Goal: Transaction & Acquisition: Book appointment/travel/reservation

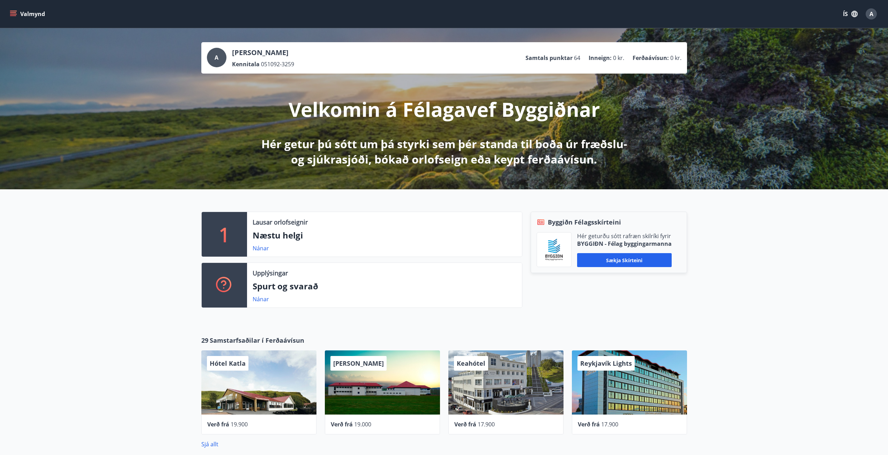
click at [11, 10] on icon "menu" at bounding box center [13, 13] width 7 height 7
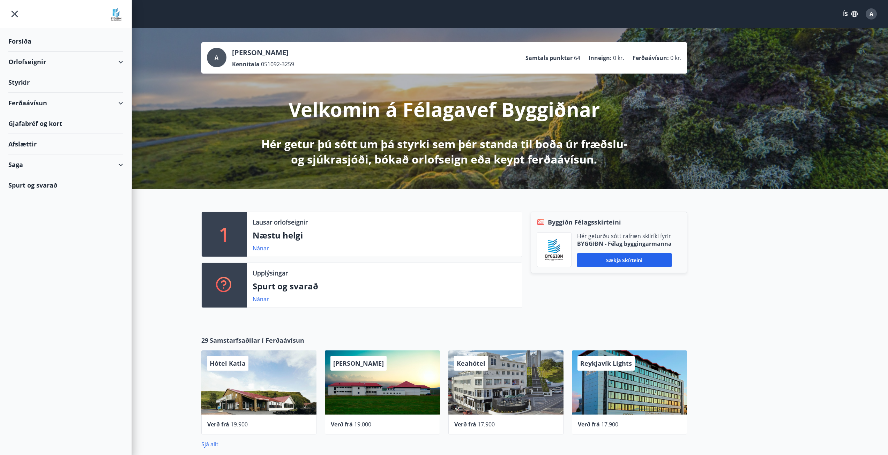
click at [25, 52] on div "Styrkir" at bounding box center [65, 41] width 115 height 21
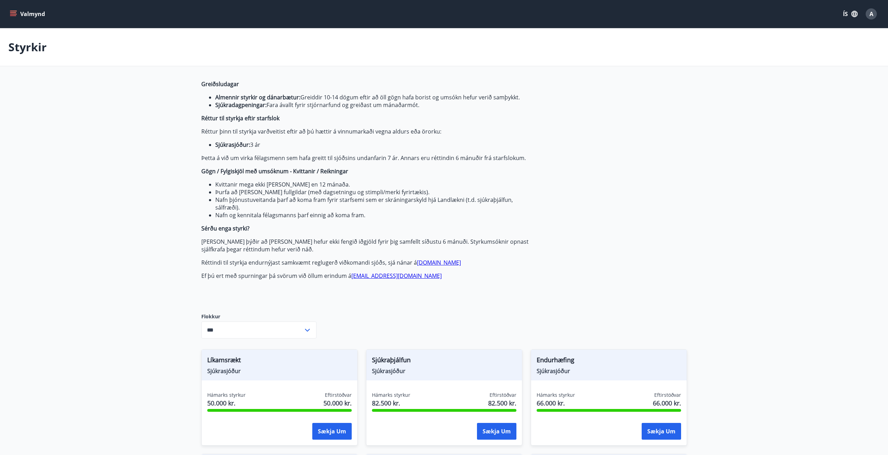
type input "***"
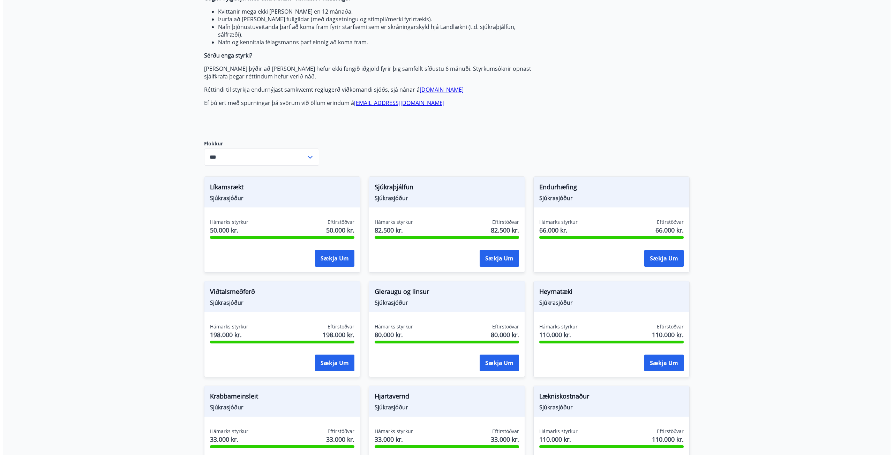
scroll to position [174, 0]
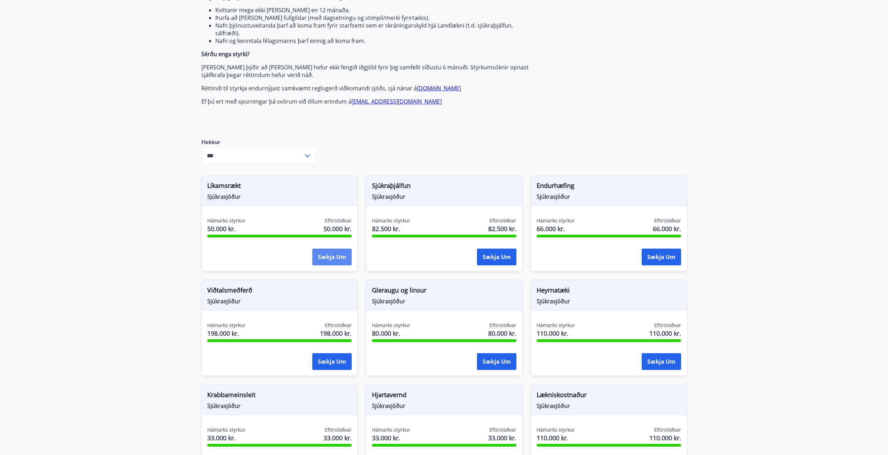
click at [338, 257] on button "Sækja um" at bounding box center [331, 257] width 39 height 17
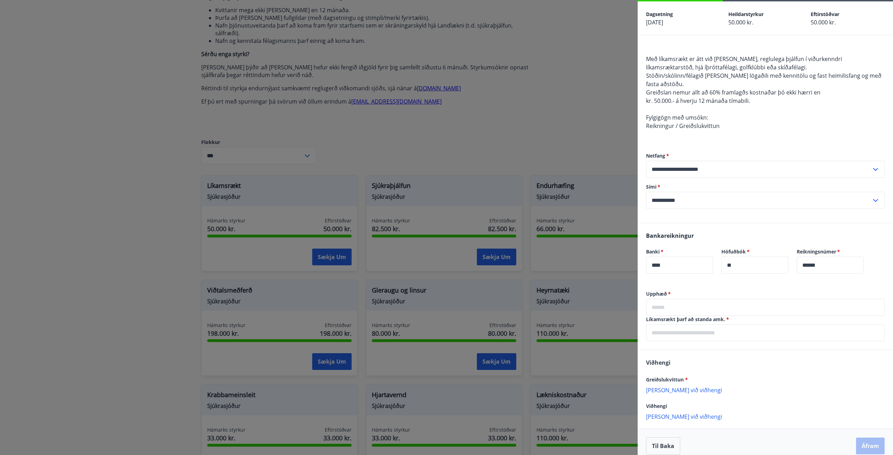
scroll to position [35, 0]
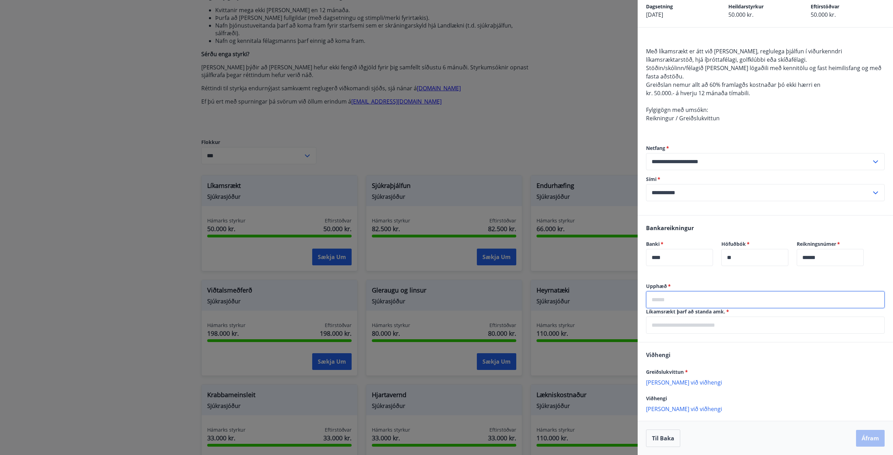
click at [699, 306] on input "text" at bounding box center [765, 299] width 239 height 17
type input "******"
click at [704, 324] on input "text" at bounding box center [765, 325] width 239 height 17
type input "**********"
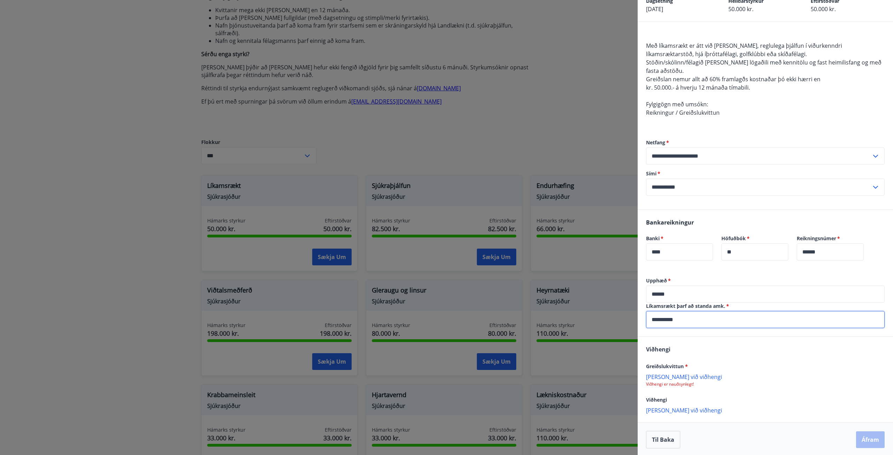
scroll to position [42, 0]
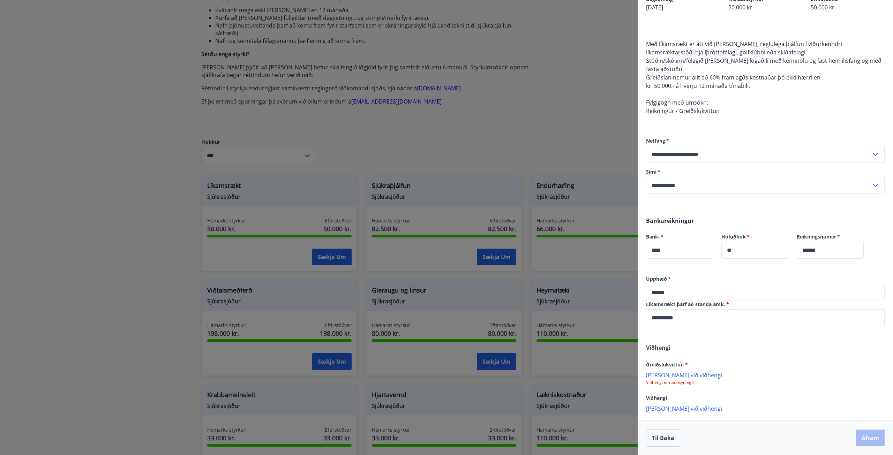
click at [677, 381] on p "Viðhengi er nauðsynlegt!" at bounding box center [765, 383] width 239 height 6
click at [672, 376] on p "[PERSON_NAME] við viðhengi" at bounding box center [765, 374] width 239 height 7
click at [864, 438] on button "Áfram" at bounding box center [870, 438] width 29 height 17
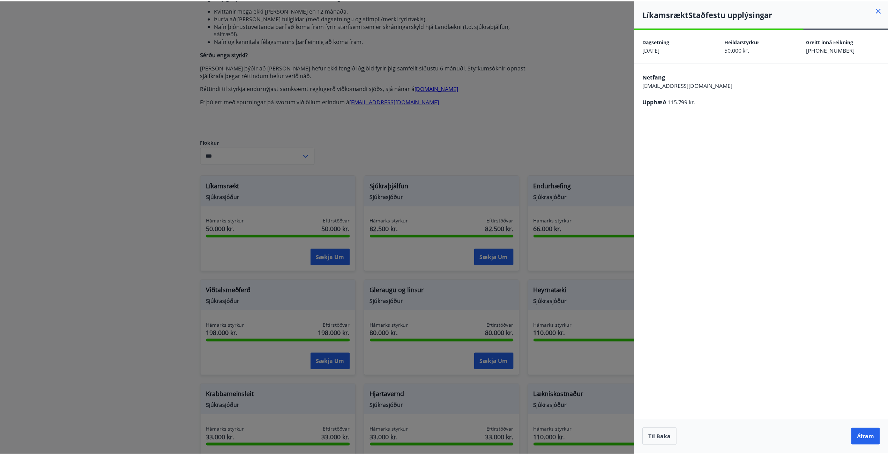
scroll to position [0, 0]
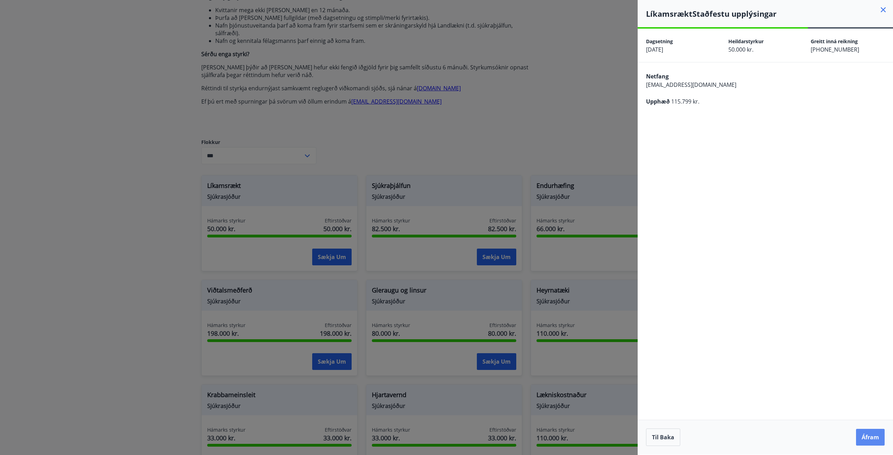
click at [873, 434] on button "Áfram" at bounding box center [870, 437] width 29 height 17
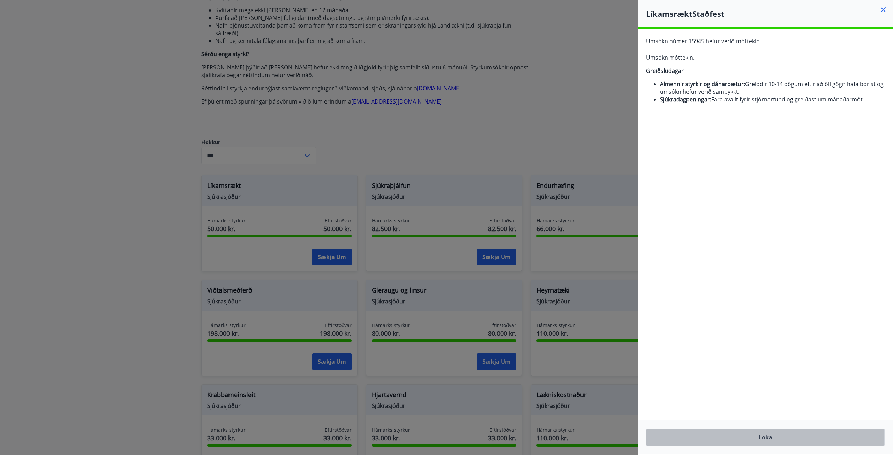
click at [792, 440] on button "Loka" at bounding box center [765, 437] width 239 height 17
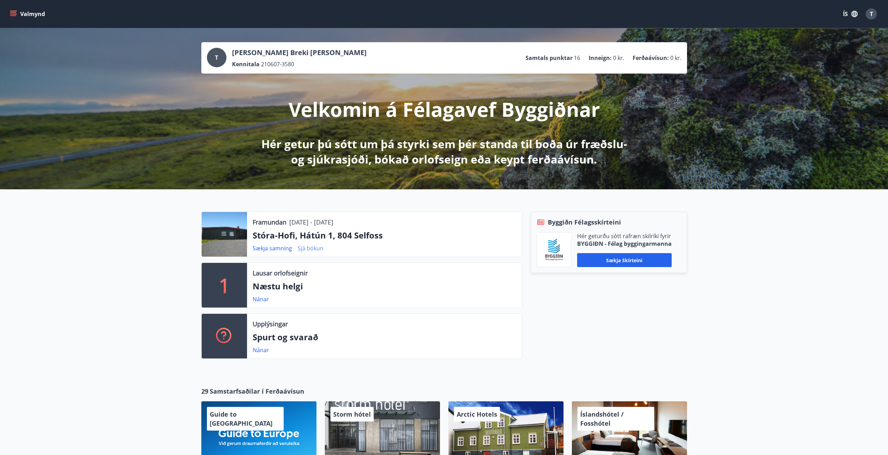
click at [311, 248] on link "Sjá bókun" at bounding box center [311, 248] width 26 height 8
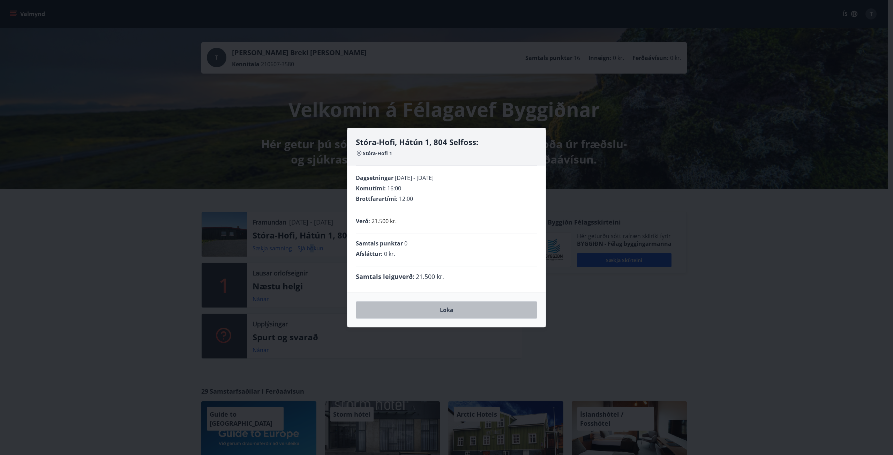
drag, startPoint x: 450, startPoint y: 312, endPoint x: 286, endPoint y: 141, distance: 237.3
click at [450, 312] on button "Loka" at bounding box center [446, 309] width 181 height 17
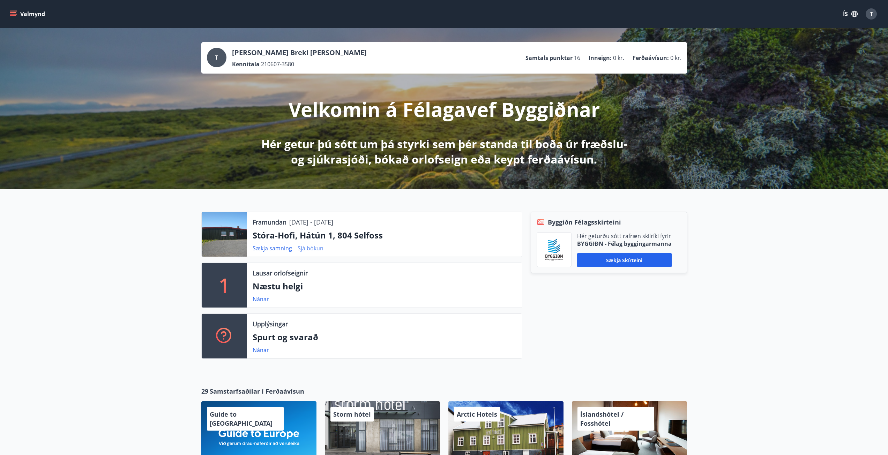
click at [306, 250] on link "Sjá bókun" at bounding box center [311, 248] width 26 height 8
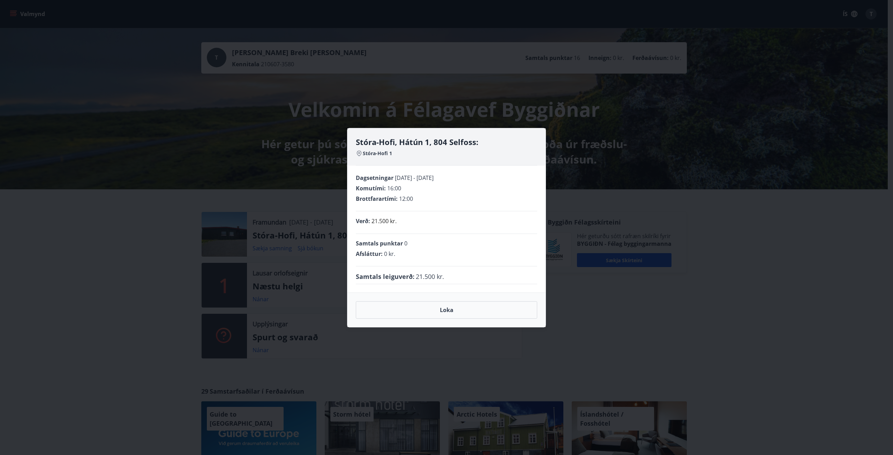
click at [181, 224] on div "Stóra-Hofi, Hátún 1, 804 Selfoss: Stóra-Hofi 1 Dagsetningar 19.09.2025 - 22.09.…" at bounding box center [446, 227] width 893 height 455
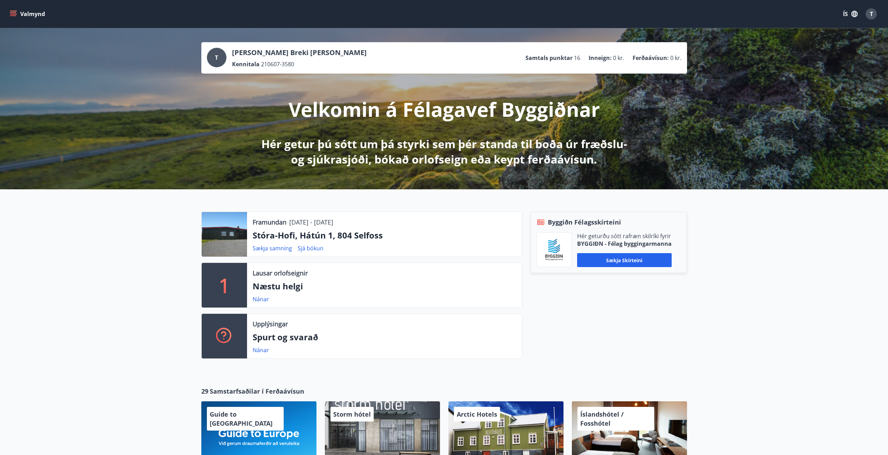
click at [13, 14] on icon "menu" at bounding box center [14, 14] width 8 height 1
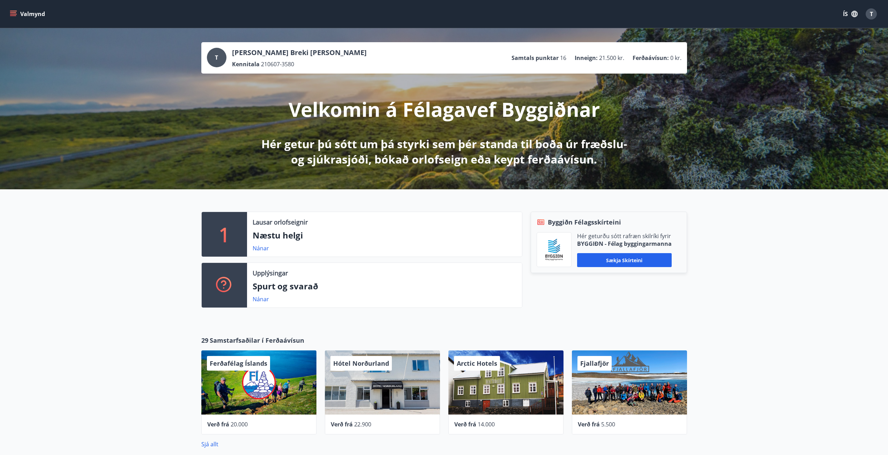
click at [13, 14] on icon "menu" at bounding box center [14, 14] width 8 height 1
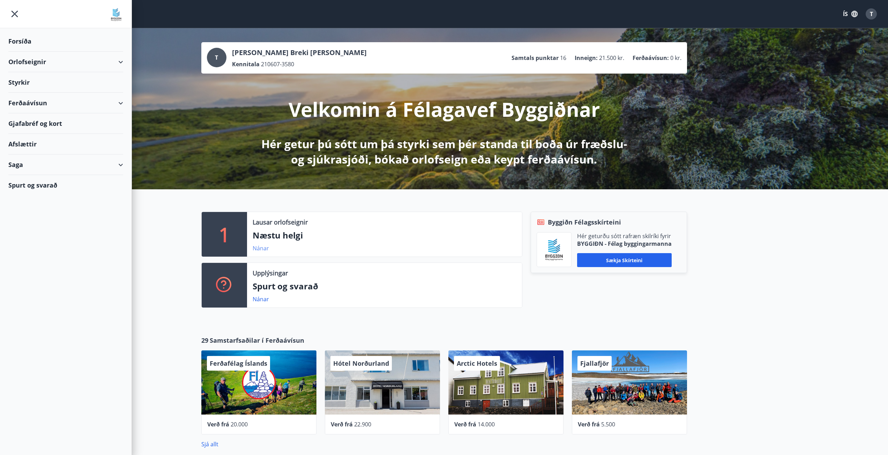
click at [259, 251] on link "Nánar" at bounding box center [261, 248] width 16 height 8
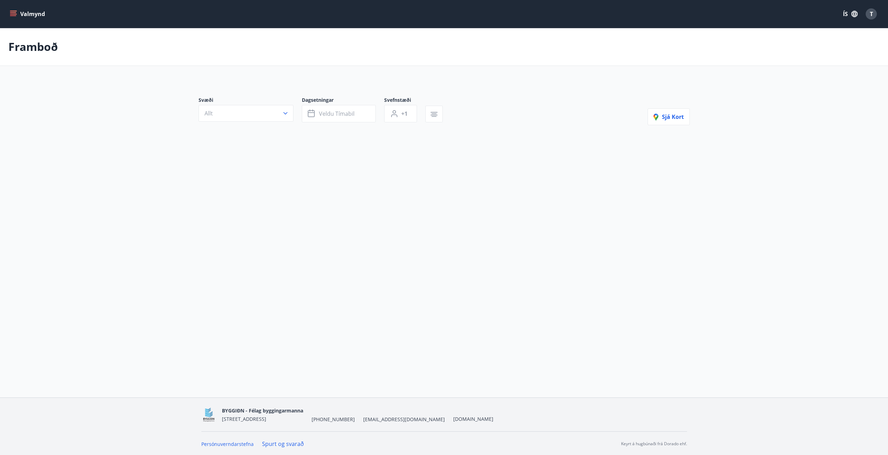
type input "*"
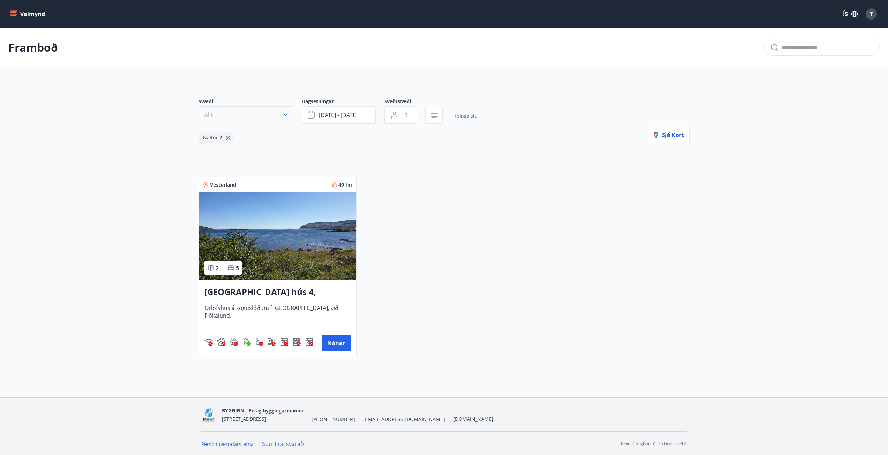
click at [283, 113] on icon "button" at bounding box center [285, 114] width 7 height 7
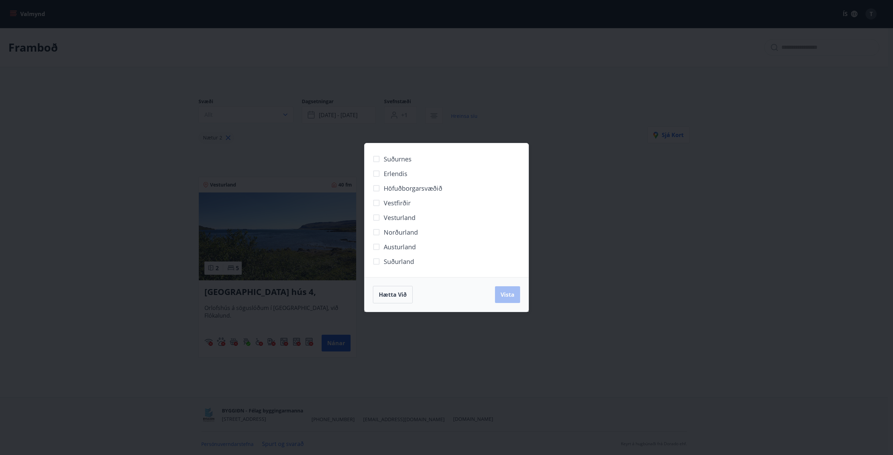
drag, startPoint x: 400, startPoint y: 296, endPoint x: 360, endPoint y: 276, distance: 45.4
click at [400, 295] on span "Hætta við" at bounding box center [393, 295] width 28 height 8
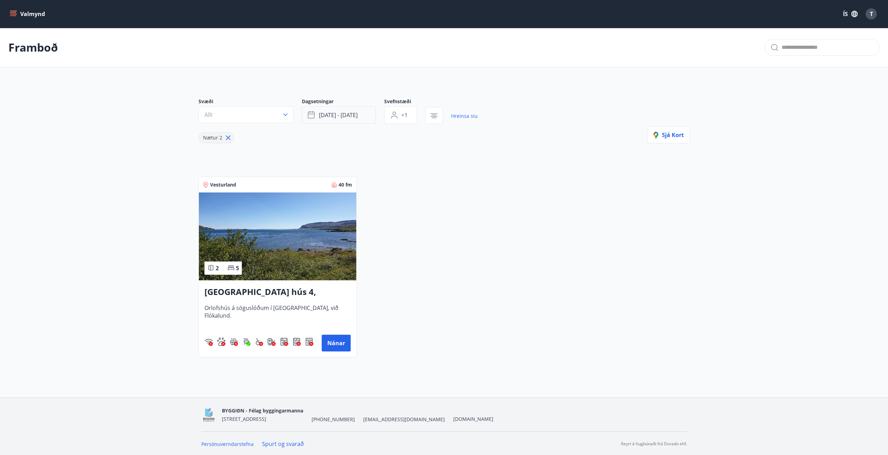
click at [360, 119] on button "ágú 15 - ágú 18" at bounding box center [339, 114] width 74 height 17
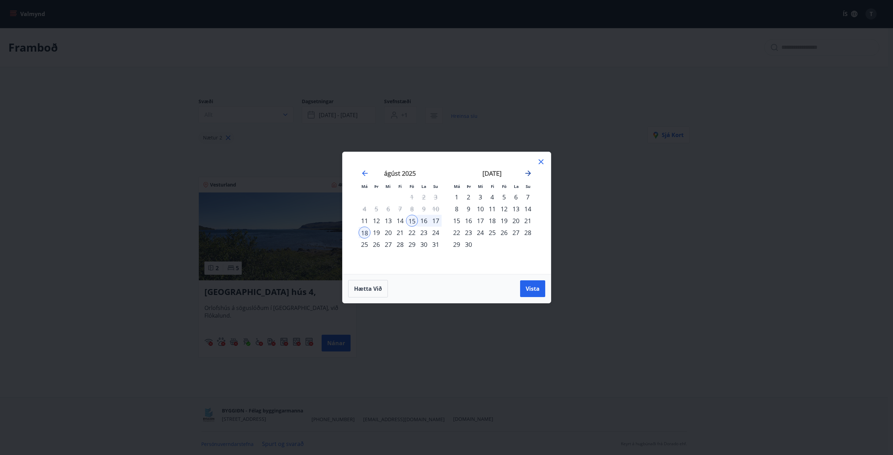
click at [528, 172] on icon "Move forward to switch to the next month." at bounding box center [528, 173] width 8 height 8
click at [479, 198] on div "1" at bounding box center [480, 197] width 12 height 12
drag, startPoint x: 530, startPoint y: 288, endPoint x: 512, endPoint y: 290, distance: 18.6
click at [530, 288] on span "Vista" at bounding box center [533, 289] width 14 height 8
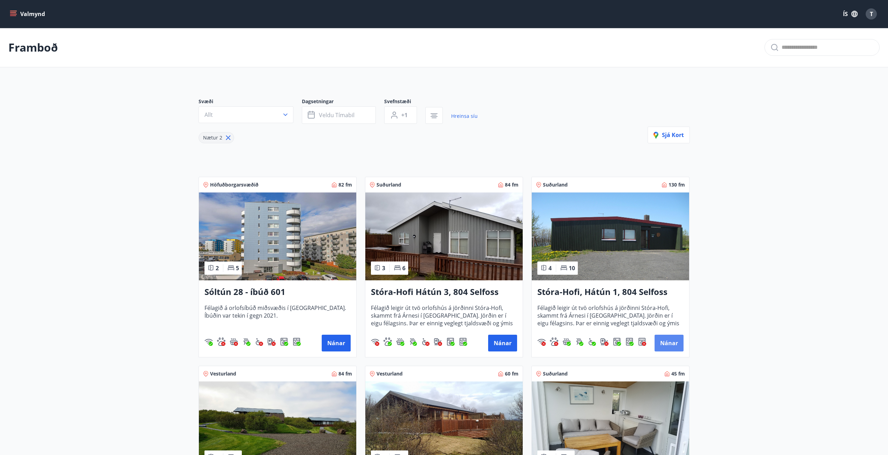
click at [668, 346] on button "Nánar" at bounding box center [668, 343] width 29 height 17
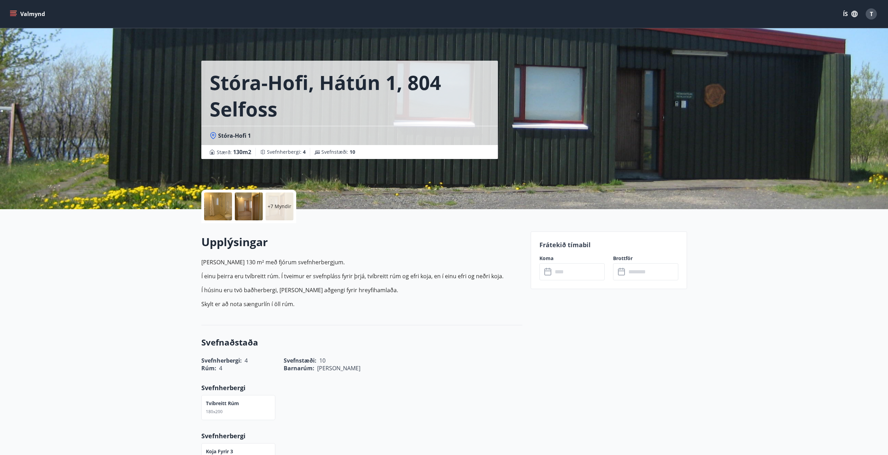
click at [589, 271] on input "text" at bounding box center [578, 271] width 52 height 17
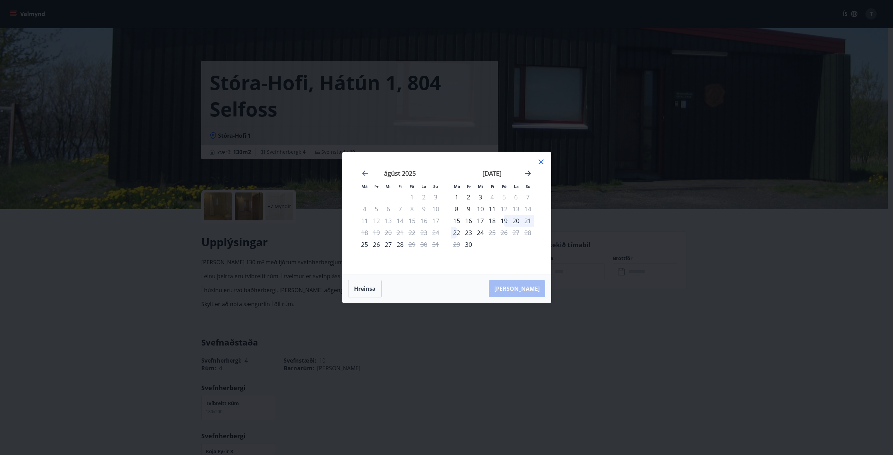
click at [528, 173] on icon "Move forward to switch to the next month." at bounding box center [528, 173] width 8 height 8
click at [504, 198] on div "3" at bounding box center [504, 197] width 12 height 12
click at [456, 210] on div "6" at bounding box center [457, 209] width 12 height 12
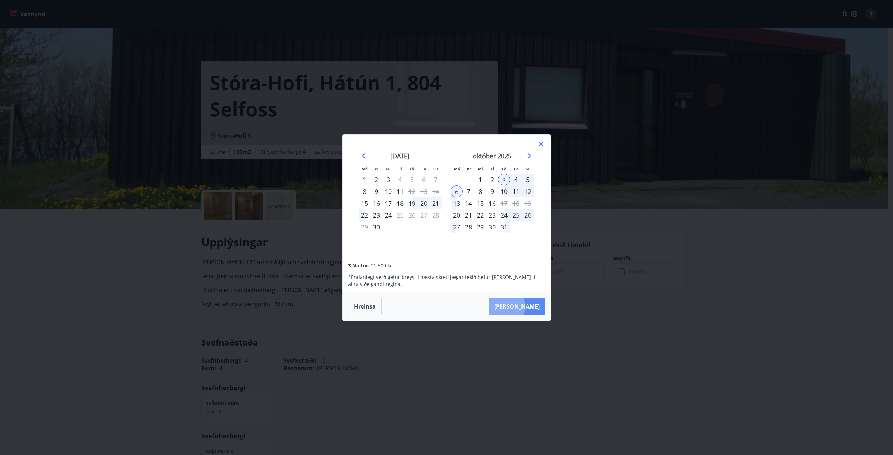
click at [527, 306] on button "Taka Frá" at bounding box center [517, 306] width 57 height 17
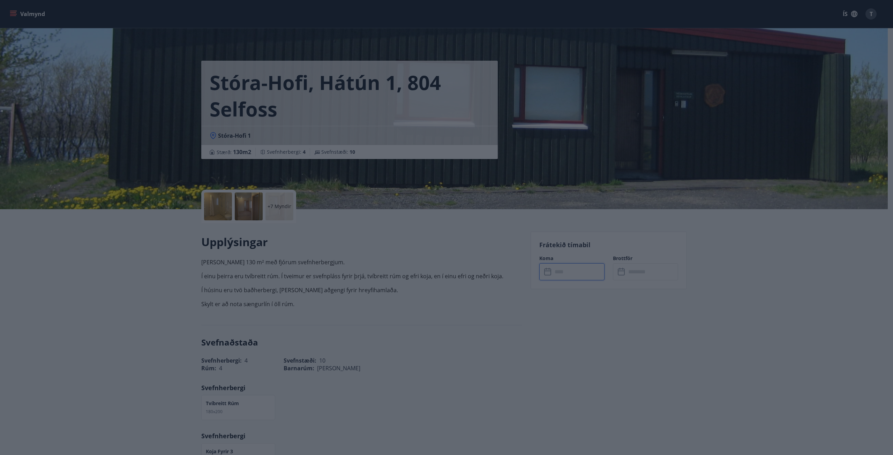
type input "******"
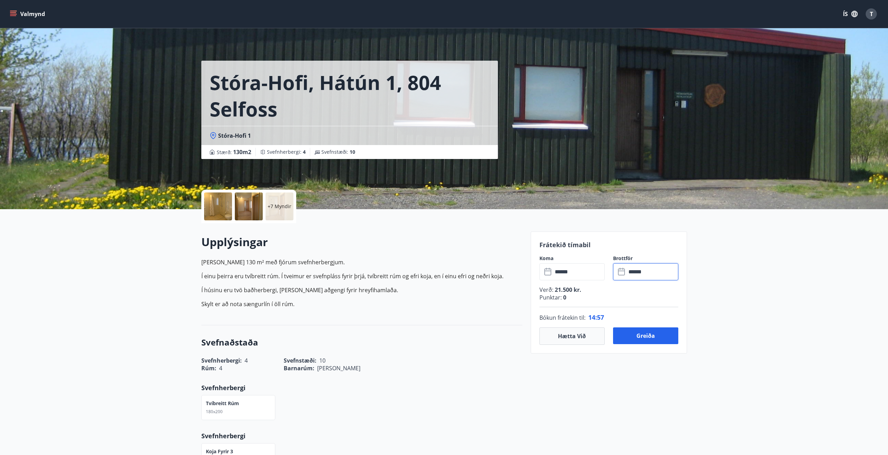
click at [633, 270] on input "******" at bounding box center [652, 271] width 52 height 17
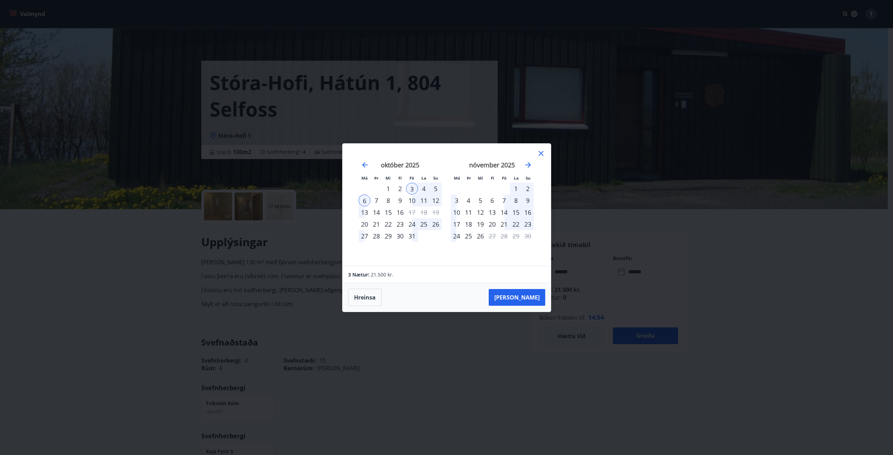
click at [441, 188] on div "5" at bounding box center [436, 189] width 12 height 12
click at [437, 188] on div "5" at bounding box center [436, 189] width 12 height 12
click at [411, 188] on div "3" at bounding box center [412, 189] width 12 height 12
click at [368, 296] on button "Hreinsa" at bounding box center [364, 297] width 33 height 17
click at [410, 189] on div "3" at bounding box center [412, 189] width 12 height 12
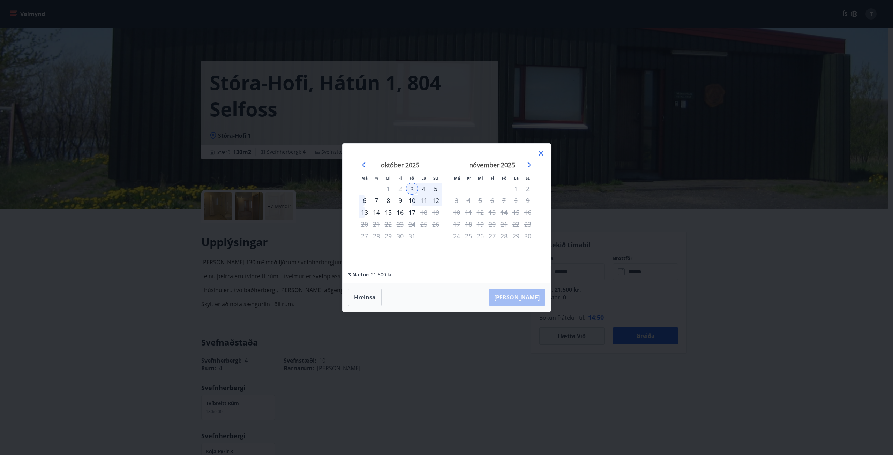
click at [435, 188] on div "5" at bounding box center [436, 189] width 12 height 12
click at [529, 301] on button "Taka Frá" at bounding box center [517, 297] width 57 height 17
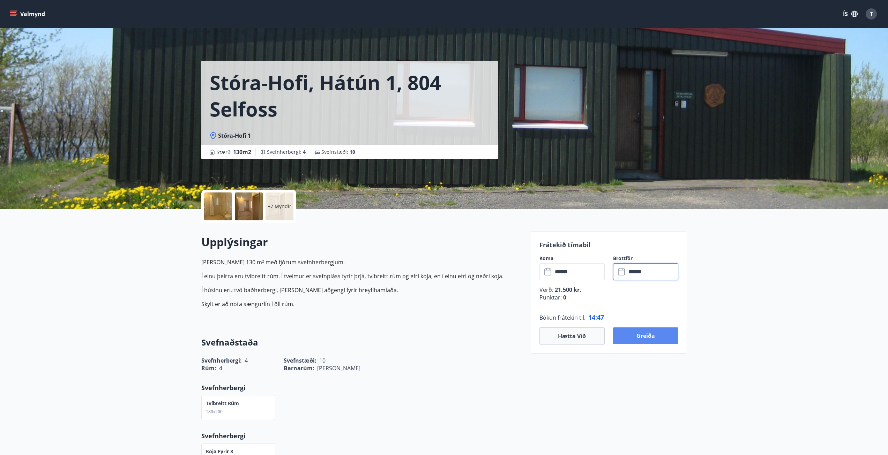
click at [652, 339] on button "Greiða" at bounding box center [645, 335] width 65 height 17
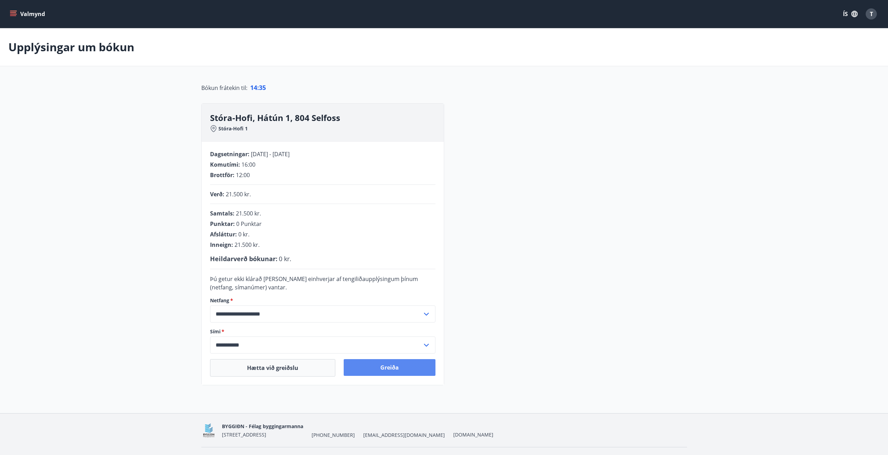
click at [370, 367] on button "Greiða" at bounding box center [390, 367] width 92 height 17
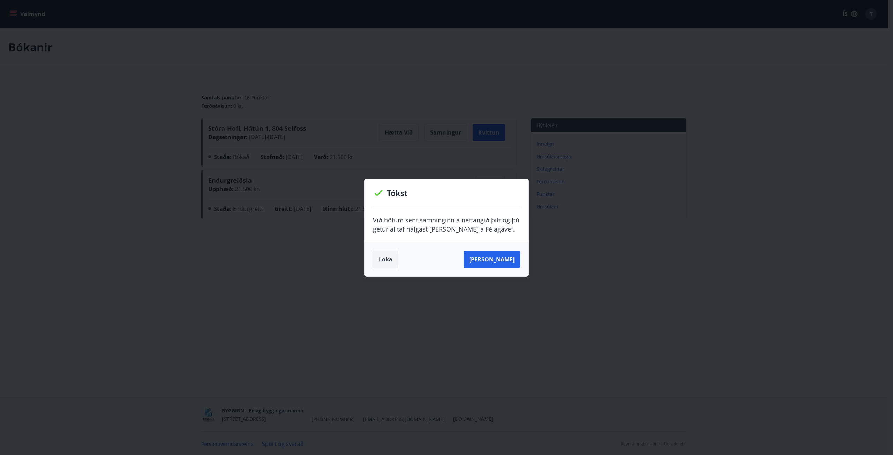
click at [392, 262] on button "Loka" at bounding box center [385, 259] width 25 height 17
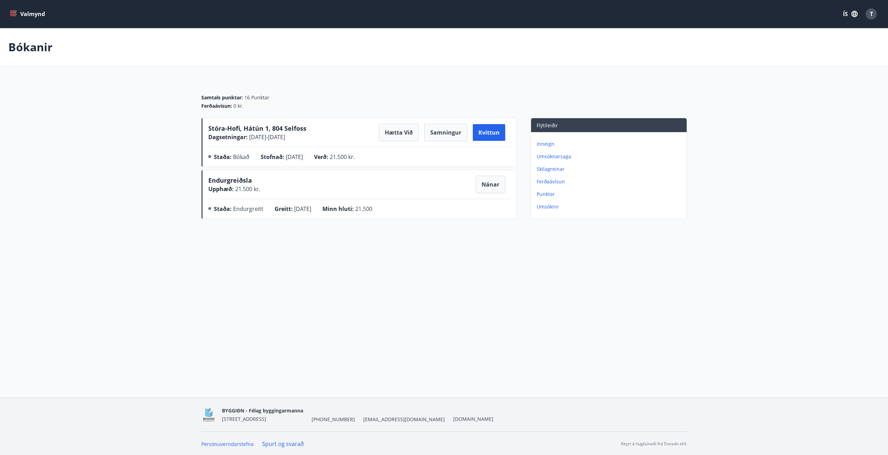
click at [20, 14] on button "Valmynd" at bounding box center [27, 14] width 39 height 13
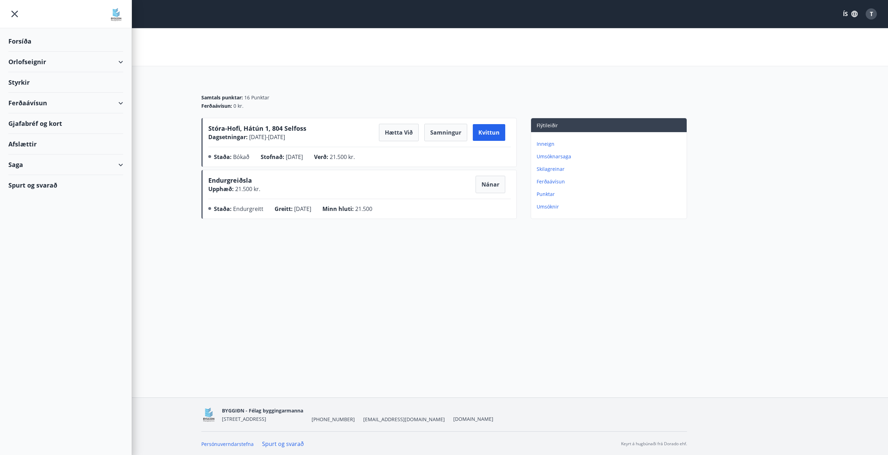
click at [25, 46] on div "Forsíða" at bounding box center [65, 41] width 115 height 21
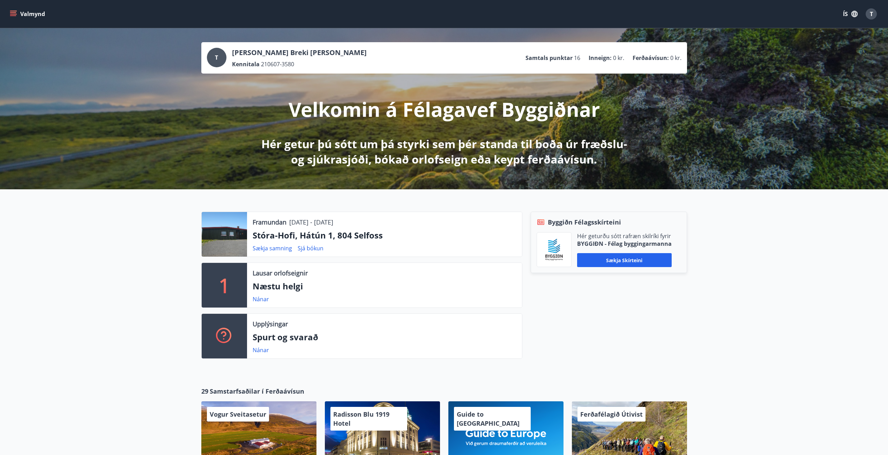
click at [132, 290] on div "Framundan 03.10.2025 - 06.10.2025 Stóra-Hofi, Hátún 1, 804 Selfoss Sækja samnin…" at bounding box center [444, 282] width 888 height 186
click at [269, 249] on link "Sækja samning" at bounding box center [272, 248] width 39 height 8
click at [304, 249] on link "Sjá bókun" at bounding box center [311, 248] width 26 height 8
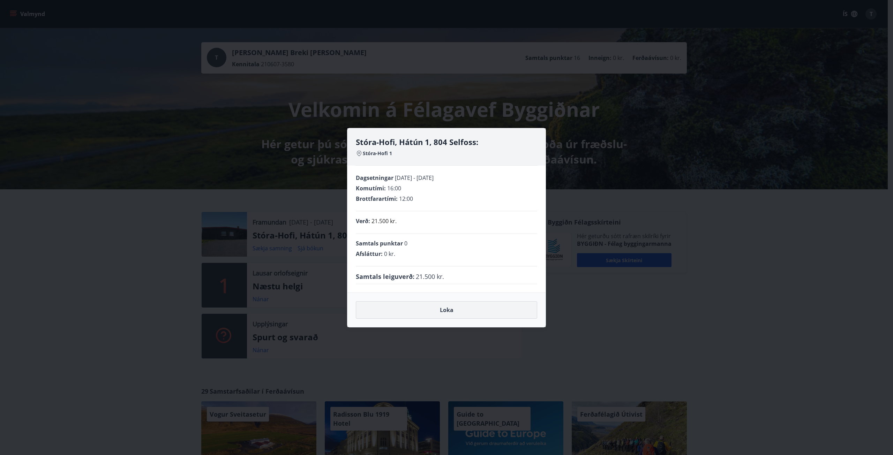
click at [473, 310] on button "Loka" at bounding box center [446, 309] width 181 height 17
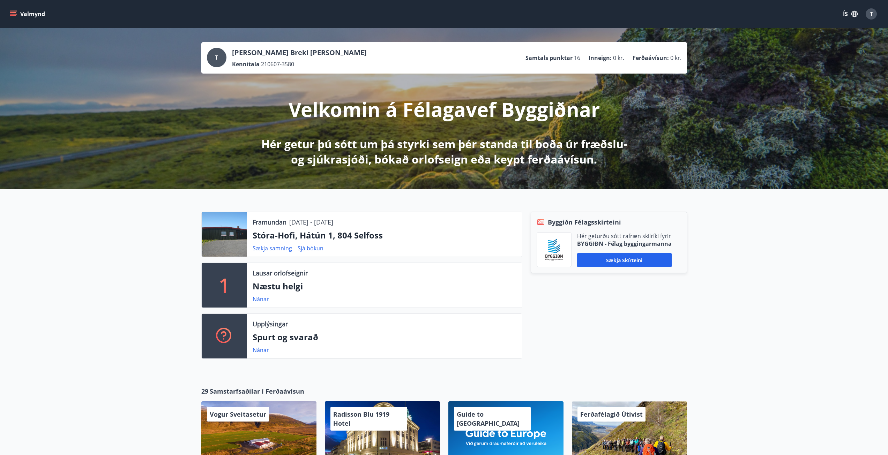
click at [18, 17] on button "Valmynd" at bounding box center [27, 14] width 39 height 13
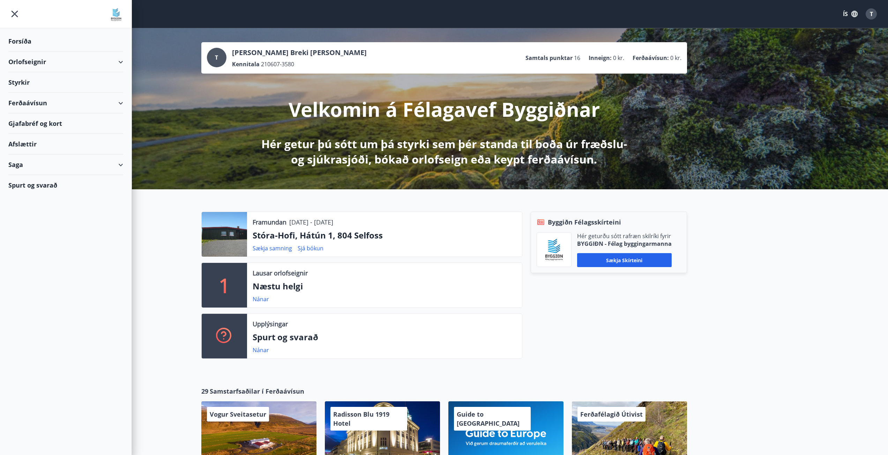
click at [116, 61] on div "Orlofseignir" at bounding box center [65, 62] width 115 height 21
click at [28, 62] on div "Orlofseignir" at bounding box center [65, 62] width 115 height 21
click at [30, 65] on div "Orlofseignir" at bounding box center [65, 62] width 115 height 21
click at [33, 93] on div "Bókunardagatal" at bounding box center [66, 94] width 104 height 15
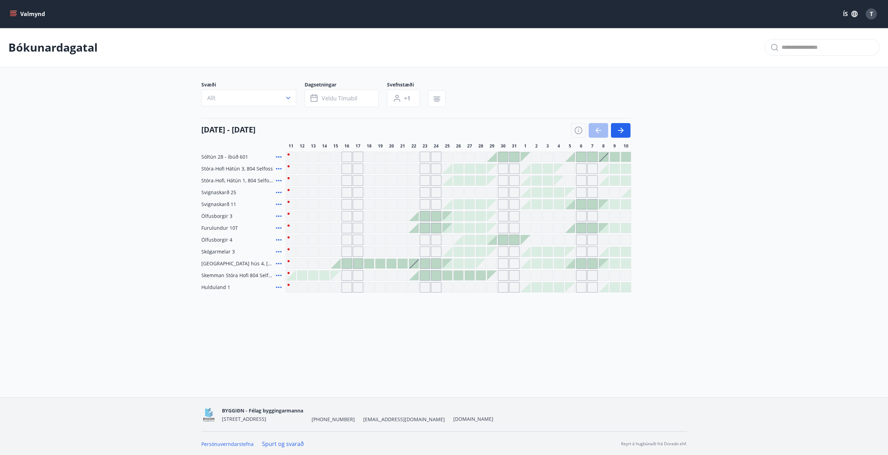
click at [50, 51] on p "Bókunardagatal" at bounding box center [52, 47] width 89 height 15
click at [25, 13] on button "Valmynd" at bounding box center [27, 14] width 39 height 13
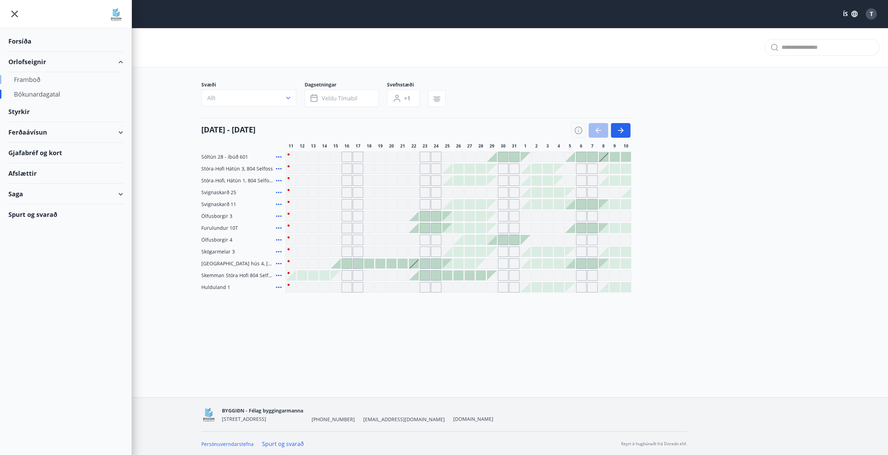
click at [21, 81] on div "Framboð" at bounding box center [66, 79] width 104 height 15
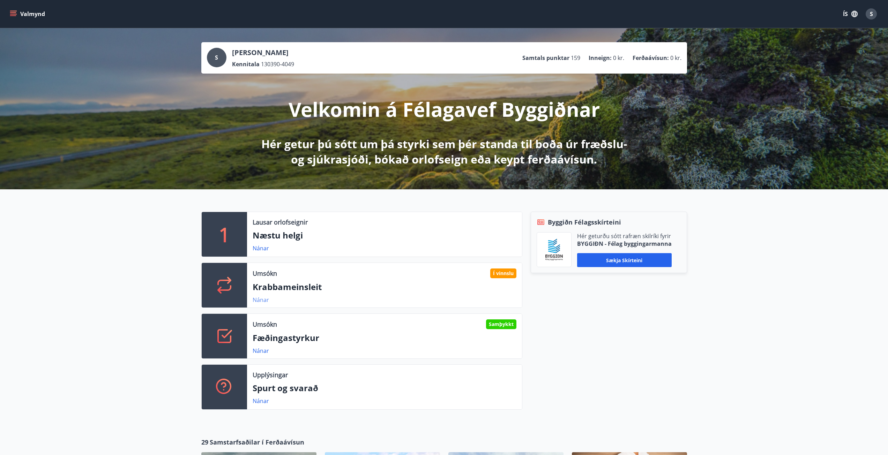
click at [262, 297] on link "Nánar" at bounding box center [261, 300] width 16 height 8
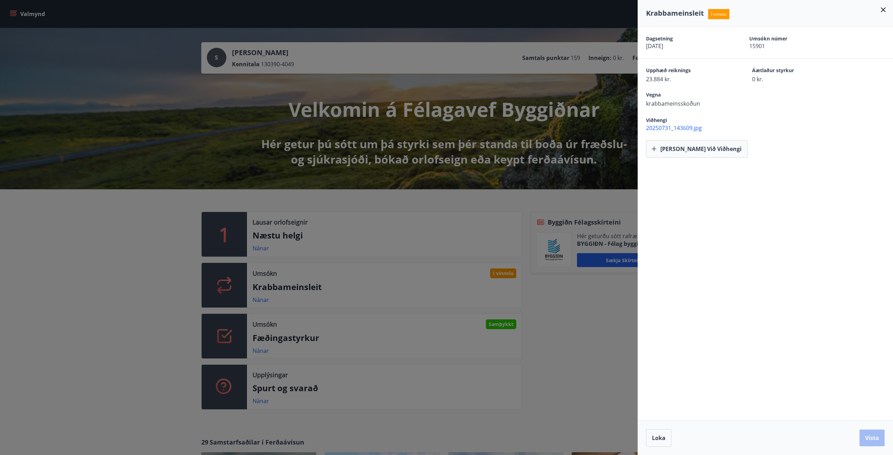
click at [668, 76] on span "23.884 kr." at bounding box center [687, 79] width 82 height 8
click at [682, 79] on span "23.884 kr." at bounding box center [687, 79] width 82 height 8
click at [740, 124] on span "20250731_143609.jpg" at bounding box center [769, 128] width 247 height 8
click at [104, 252] on div at bounding box center [446, 227] width 893 height 455
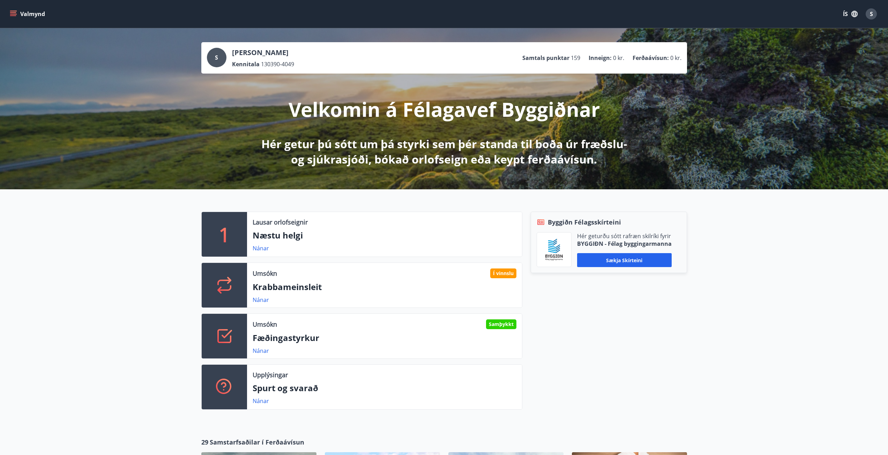
click at [11, 17] on icon "menu" at bounding box center [13, 13] width 7 height 7
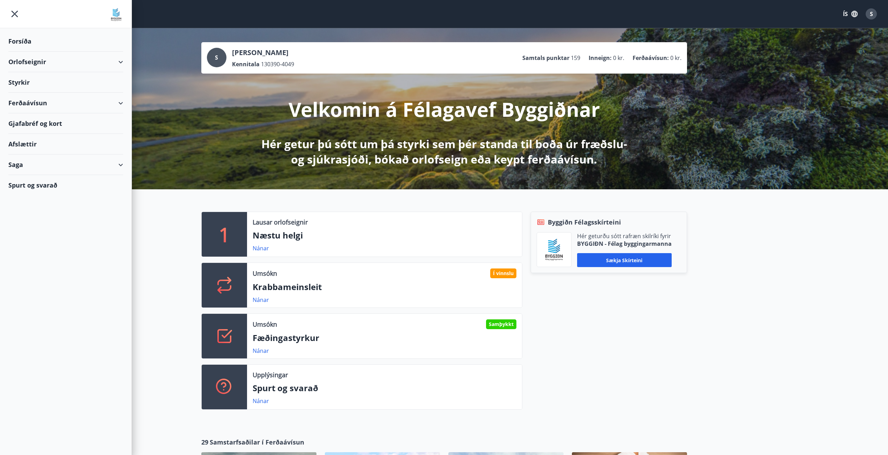
click at [30, 52] on div "Styrkir" at bounding box center [65, 41] width 115 height 21
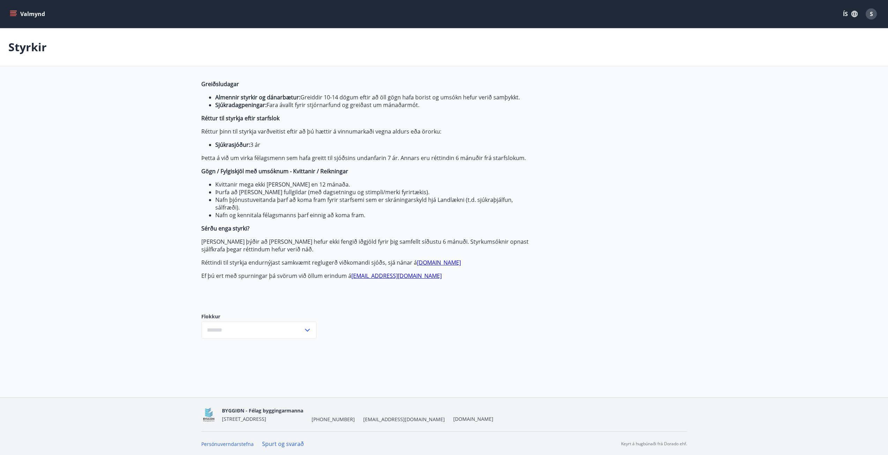
type input "***"
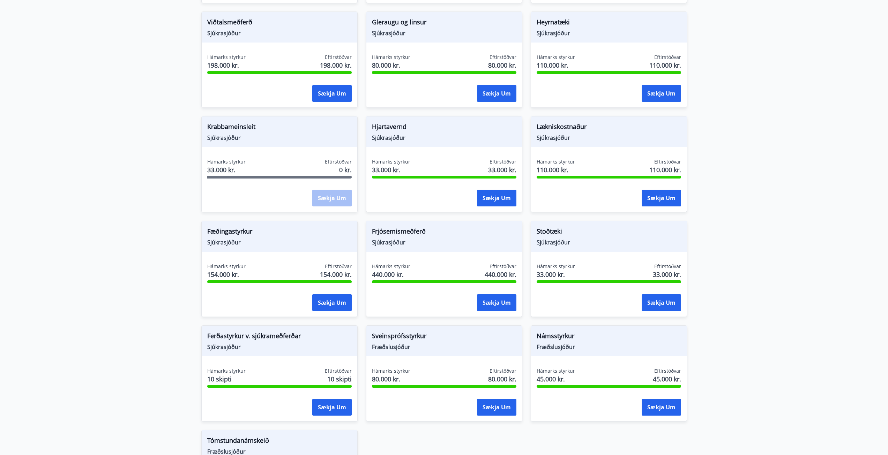
scroll to position [441, 0]
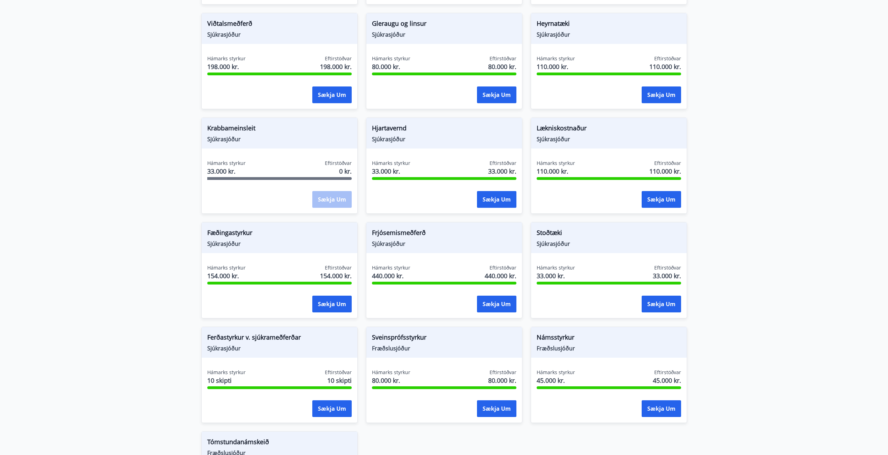
click at [223, 135] on span "Krabbameinsleit" at bounding box center [279, 129] width 144 height 12
click at [226, 126] on span "Krabbameinsleit" at bounding box center [279, 129] width 144 height 12
click at [495, 196] on button "Sækja um" at bounding box center [496, 199] width 39 height 17
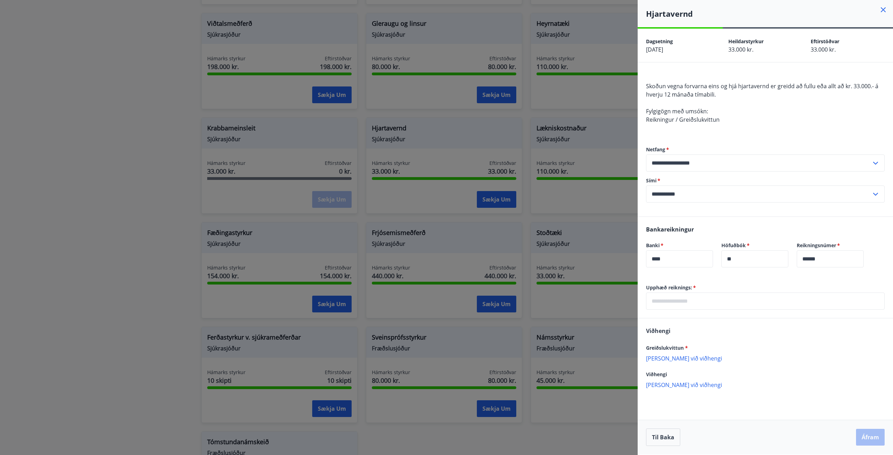
click at [882, 11] on icon at bounding box center [883, 9] width 5 height 5
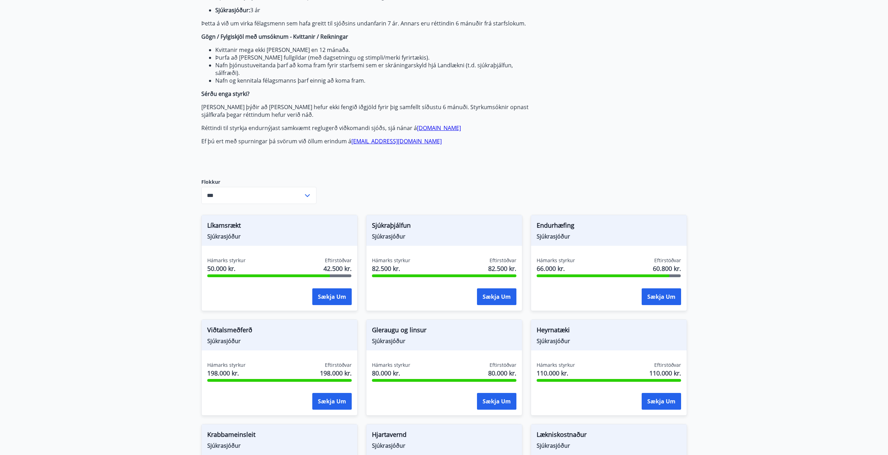
scroll to position [0, 0]
